Goal: Transaction & Acquisition: Purchase product/service

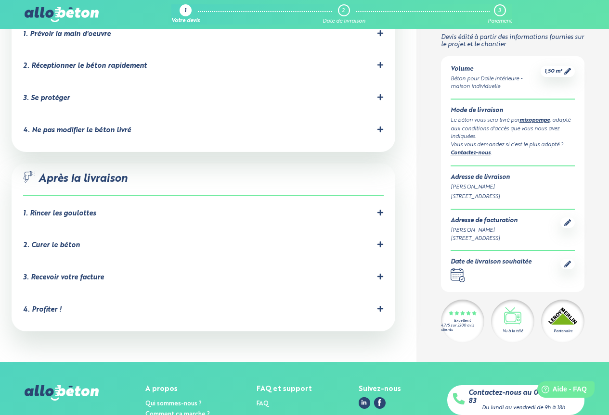
scroll to position [818, 0]
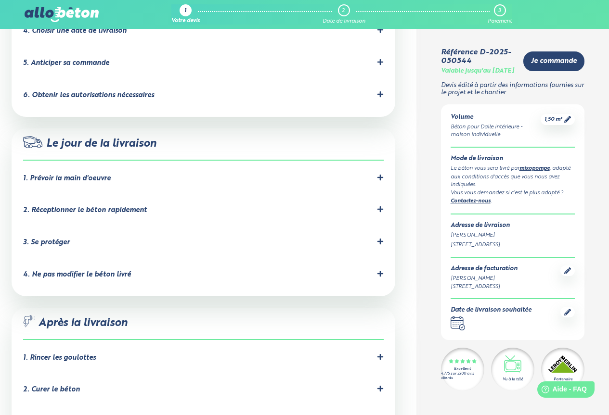
click at [343, 270] on div "4. Ne pas modifier le béton livré" at bounding box center [203, 274] width 360 height 9
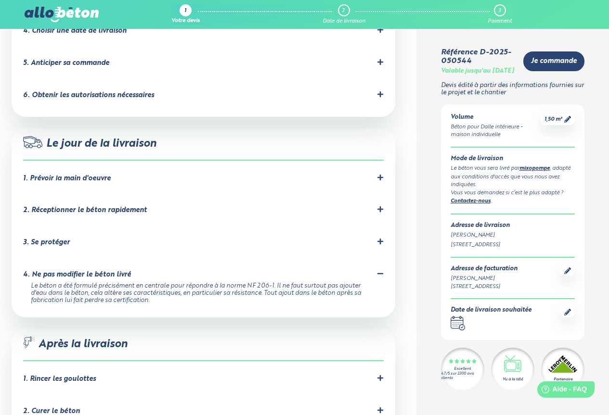
click at [343, 270] on div "4. Ne pas modifier le béton livré" at bounding box center [203, 274] width 360 height 9
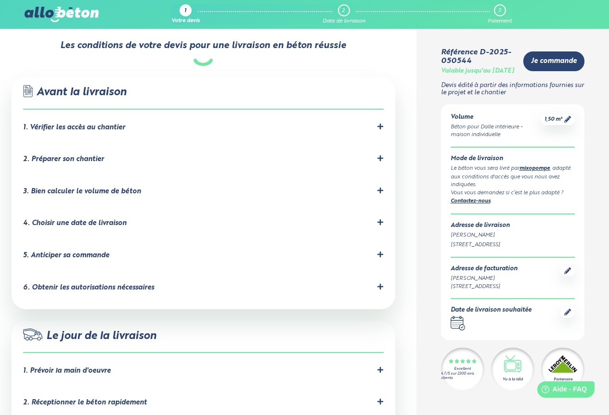
scroll to position [529, 0]
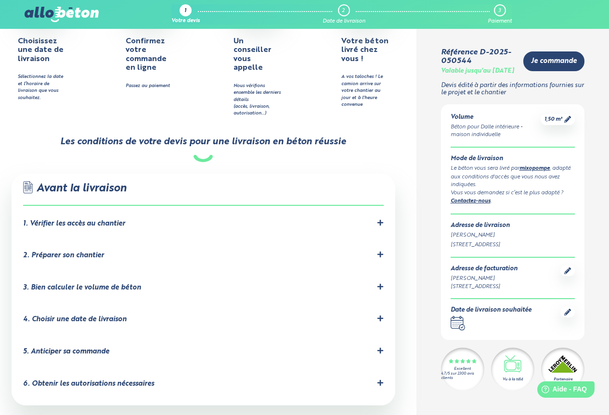
click at [320, 219] on div "1. Vérifier les accès au chantier" at bounding box center [203, 223] width 360 height 9
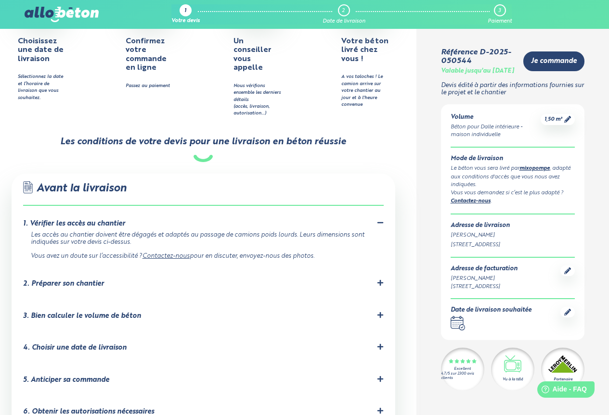
click at [97, 280] on div "2. Préparer son chantier" at bounding box center [63, 284] width 81 height 8
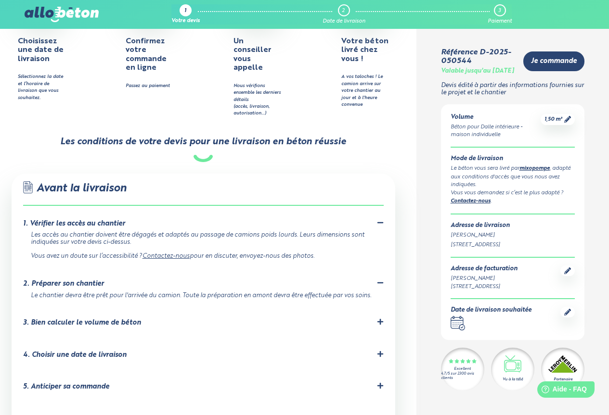
scroll to position [578, 0]
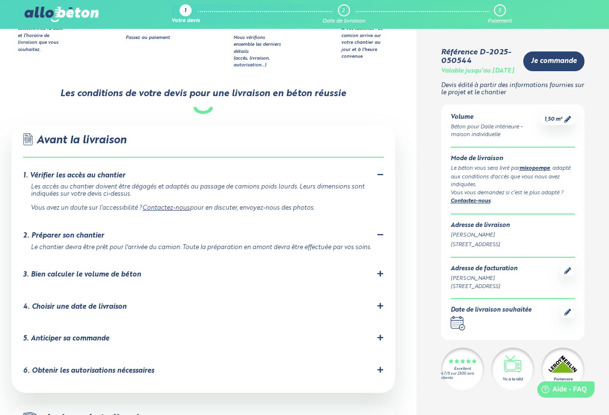
click at [135, 271] on div "3. Bien calculer le volume de béton" at bounding box center [82, 275] width 118 height 8
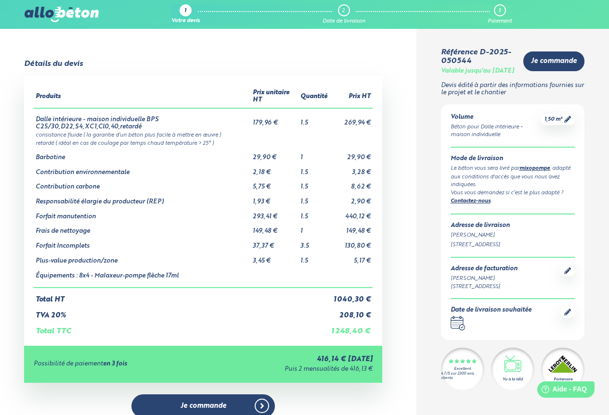
scroll to position [144, 0]
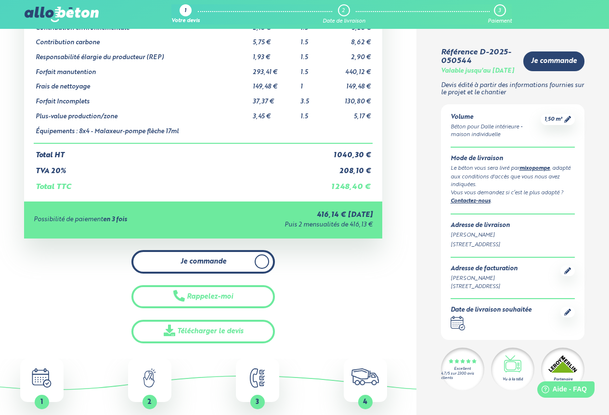
click at [226, 261] on span "Je commande" at bounding box center [203, 262] width 46 height 8
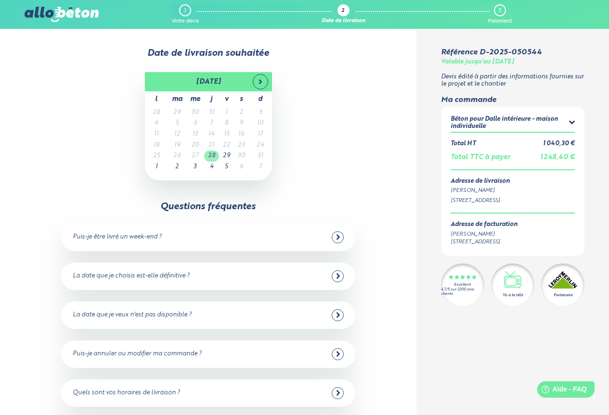
click at [213, 157] on td "28" at bounding box center [211, 156] width 15 height 11
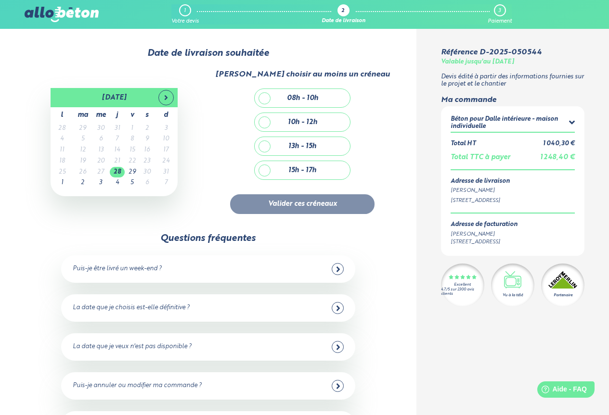
click at [296, 102] on div "08h - 10h" at bounding box center [302, 98] width 31 height 8
checkbox input "true"
click at [330, 202] on button "Valider ces créneaux" at bounding box center [302, 204] width 144 height 20
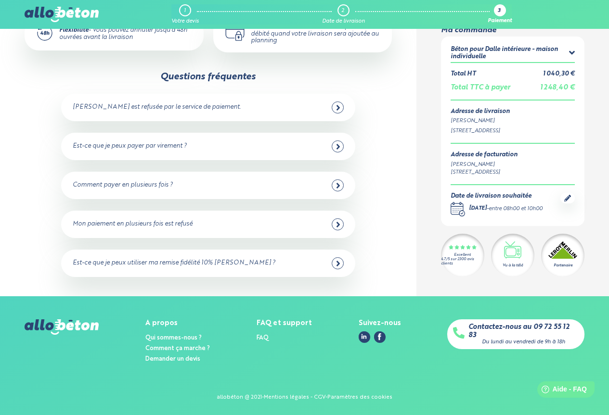
scroll to position [194, 0]
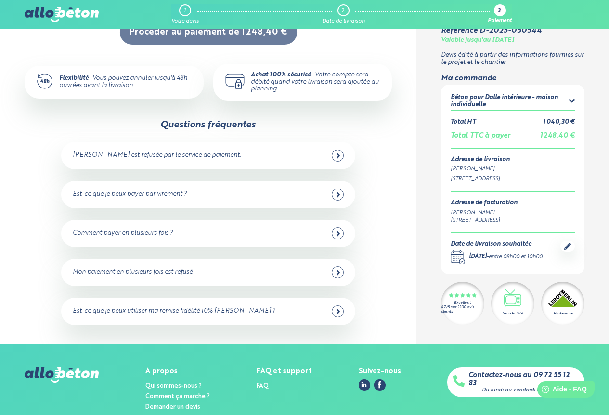
click at [294, 153] on div "[PERSON_NAME] est refusée par le service de paiement." at bounding box center [208, 156] width 271 height 12
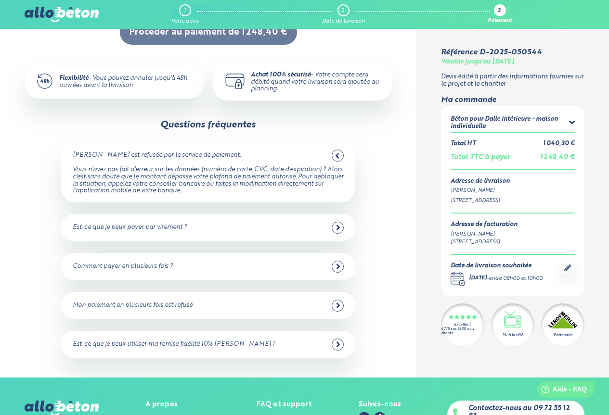
click at [340, 152] on div at bounding box center [338, 156] width 12 height 12
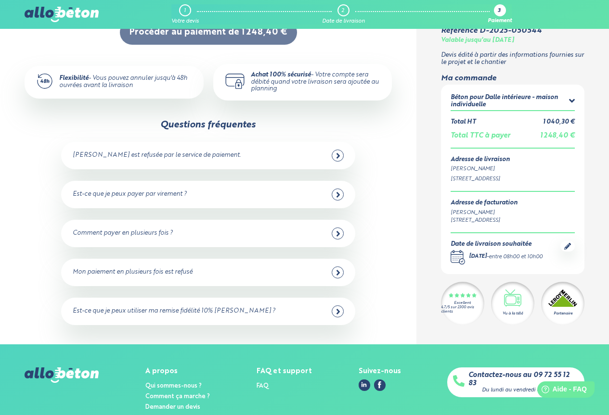
click at [292, 195] on div "Est-ce que je peux payer par virement ?" at bounding box center [208, 195] width 271 height 12
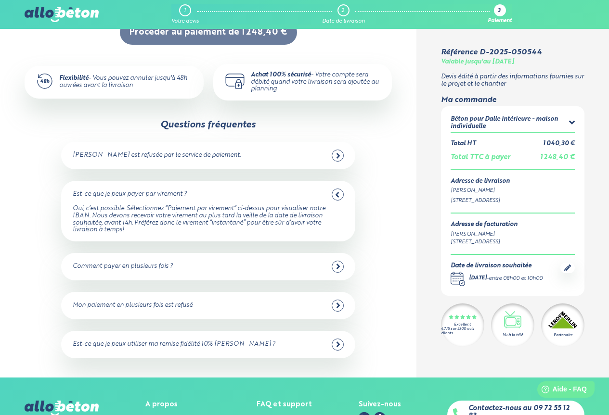
scroll to position [243, 0]
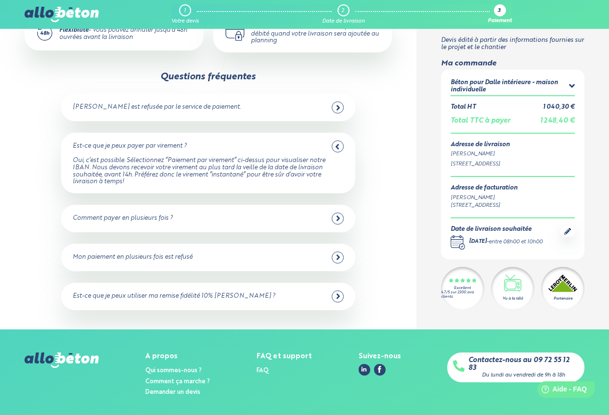
click at [236, 298] on div "Est-ce que je peux utiliser ma remise fidélité 10% Leroy Merlin ?" at bounding box center [174, 296] width 203 height 7
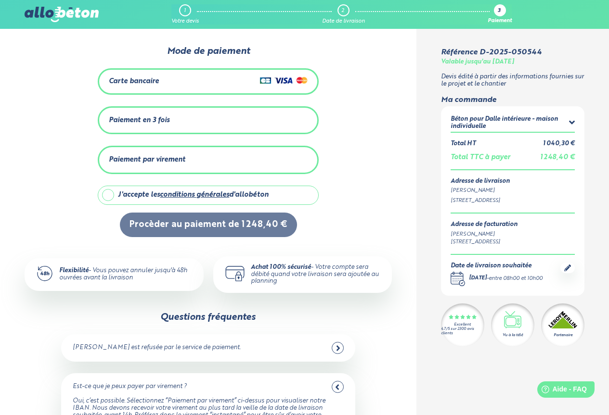
scroll to position [0, 0]
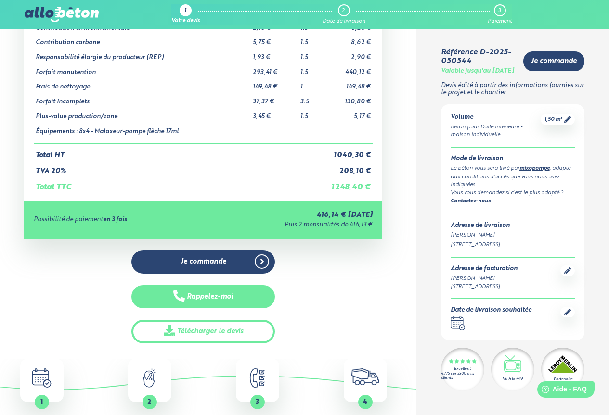
click at [248, 304] on button "Rappelez-moi" at bounding box center [202, 297] width 143 height 24
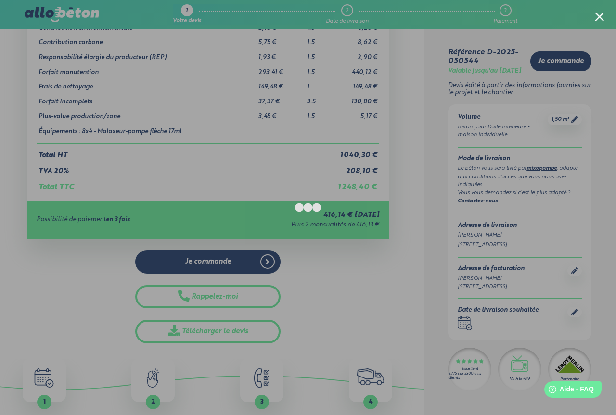
click at [601, 13] on div at bounding box center [599, 16] width 9 height 9
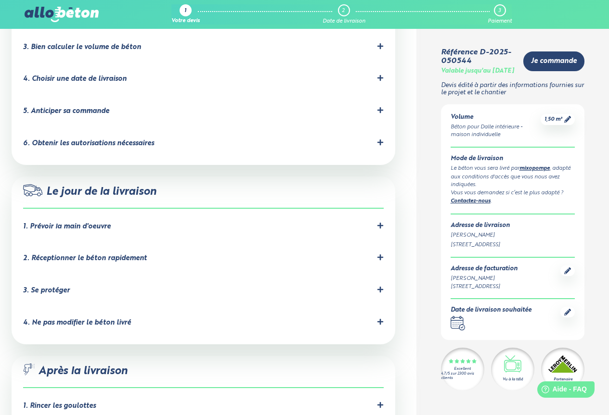
scroll to position [992, 0]
